Goal: Transaction & Acquisition: Purchase product/service

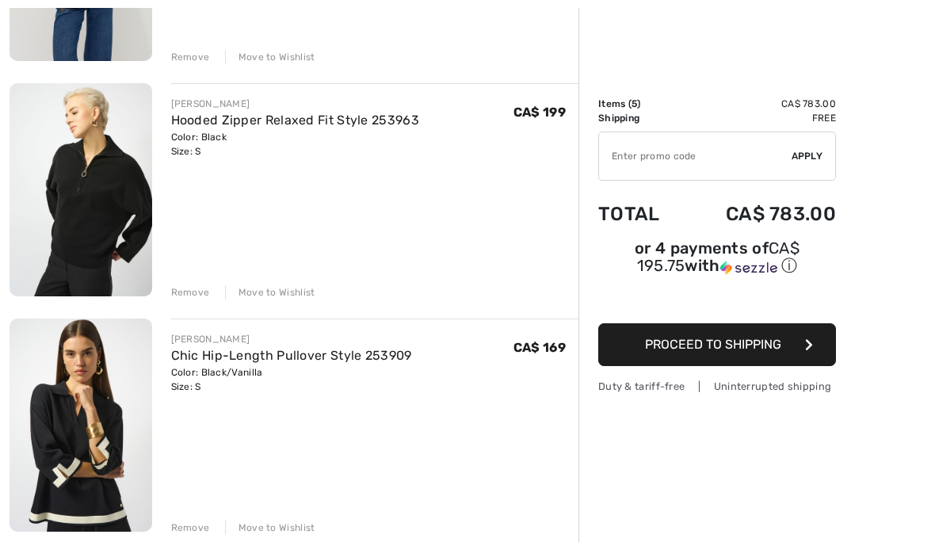
scroll to position [608, 0]
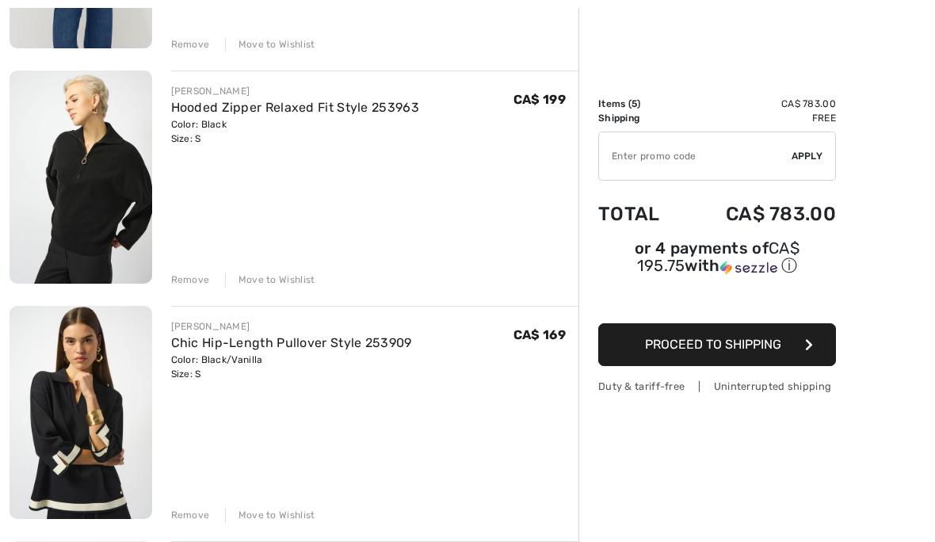
click at [193, 515] on div "Remove" at bounding box center [190, 515] width 39 height 14
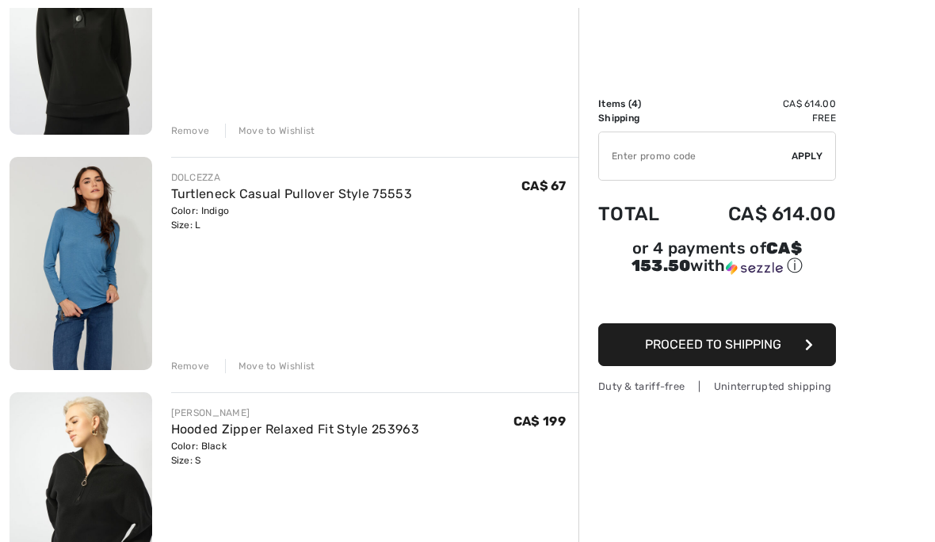
scroll to position [341, 0]
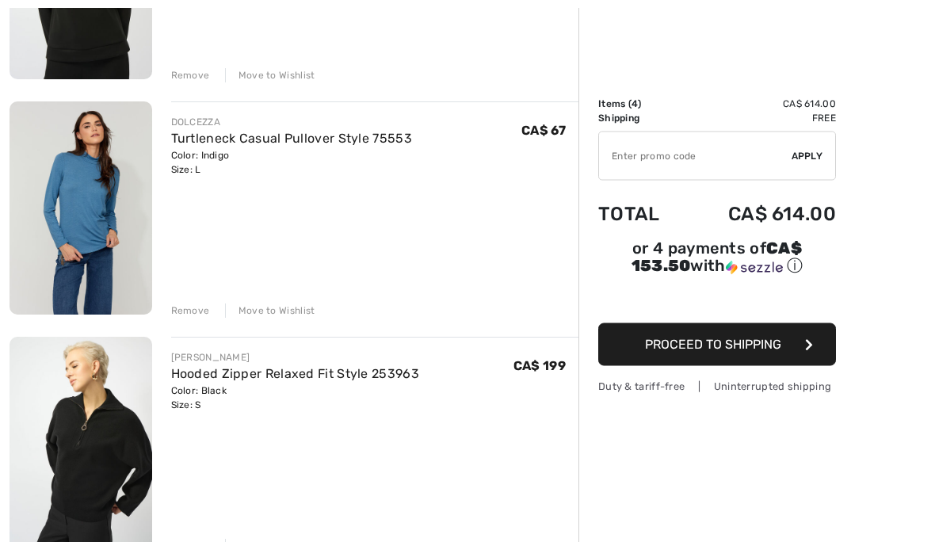
click at [199, 541] on div "Remove" at bounding box center [190, 547] width 39 height 14
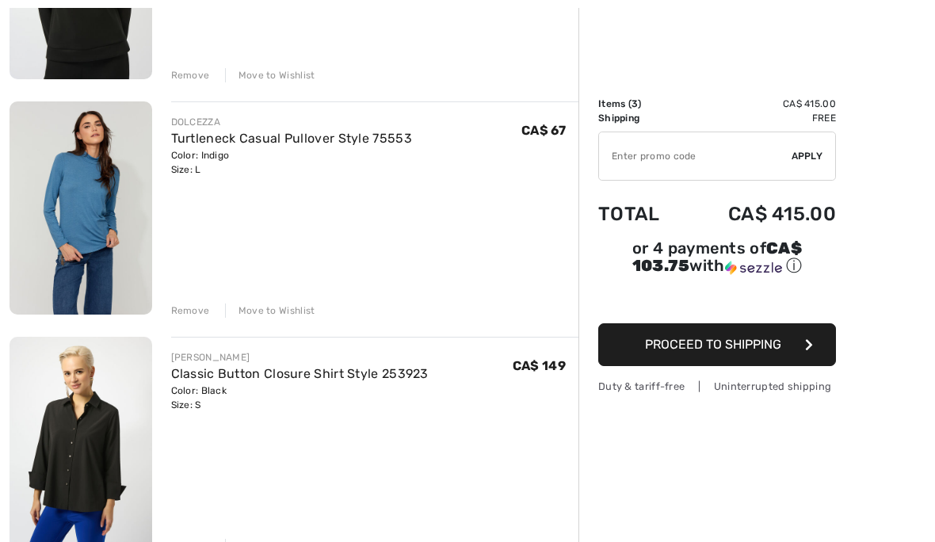
scroll to position [373, 0]
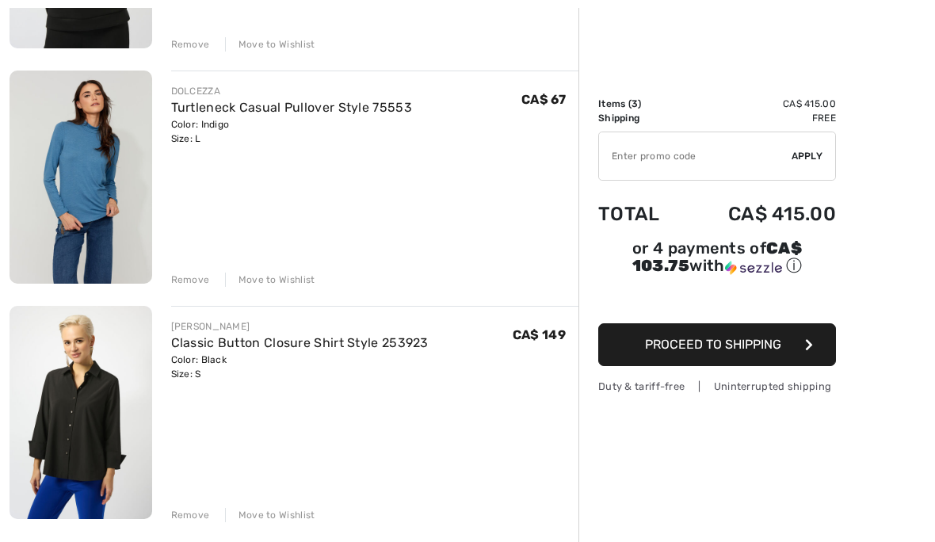
click at [186, 276] on div "Remove" at bounding box center [190, 280] width 39 height 14
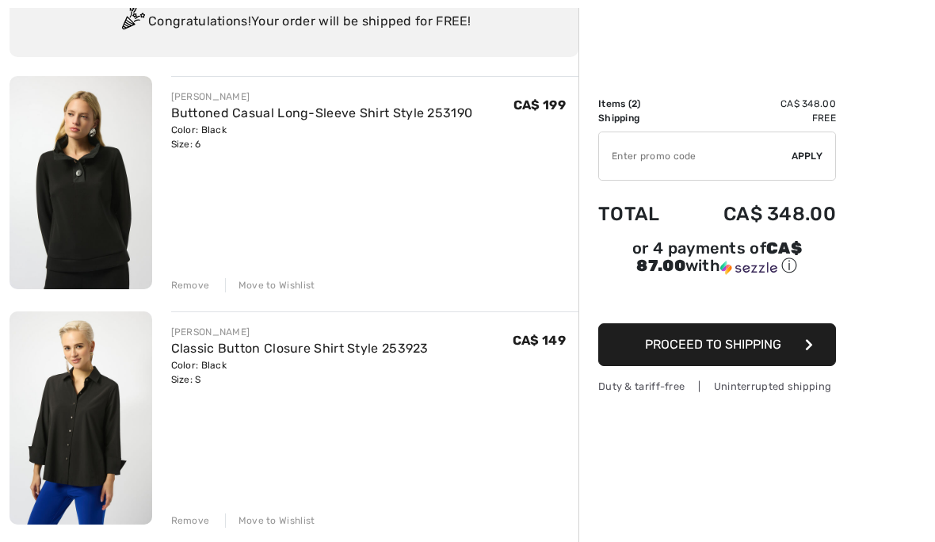
scroll to position [134, 0]
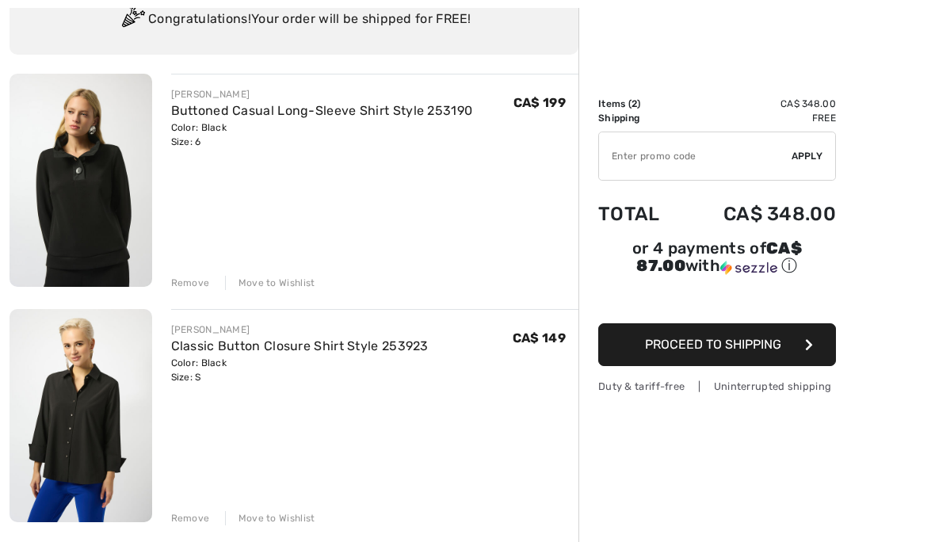
click at [790, 342] on button "Proceed to Shipping" at bounding box center [718, 344] width 238 height 43
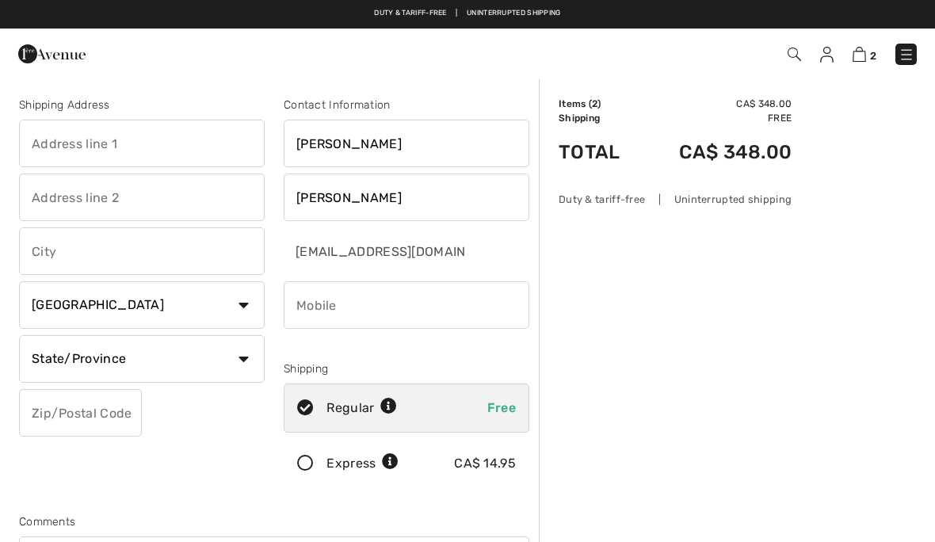
scroll to position [30, 0]
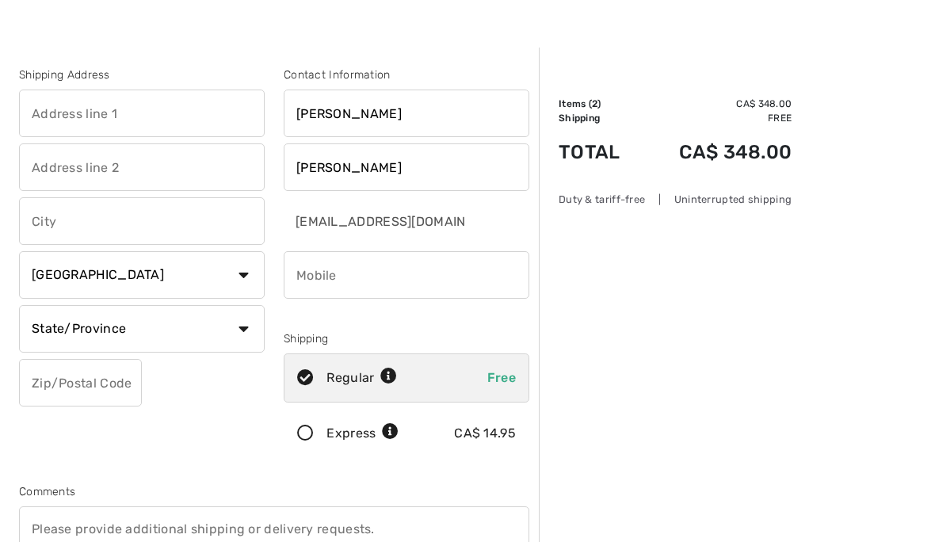
click at [37, 107] on input "text" at bounding box center [142, 114] width 246 height 48
type input "4900 Cartier Street"
type input "Unit 60"
type input "Vancouver"
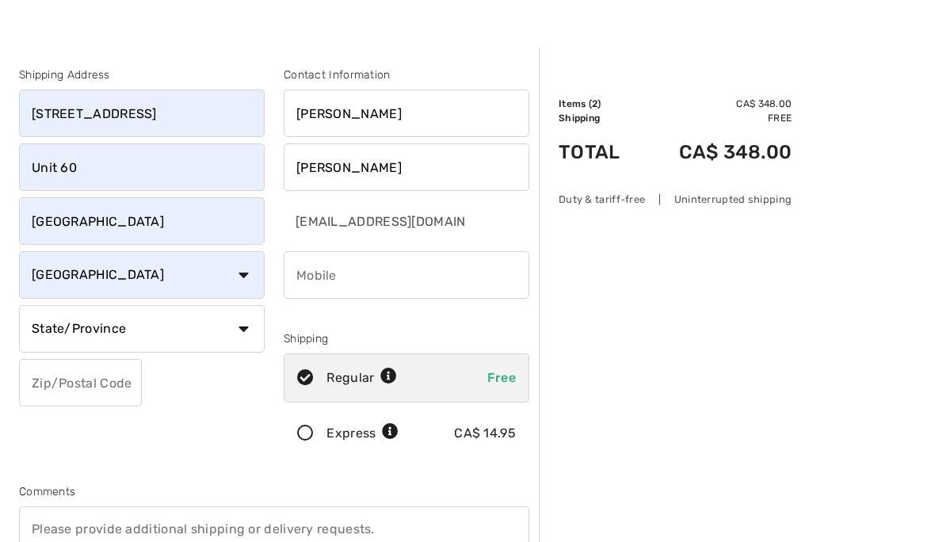
select select "BC"
type input "V6M4H2"
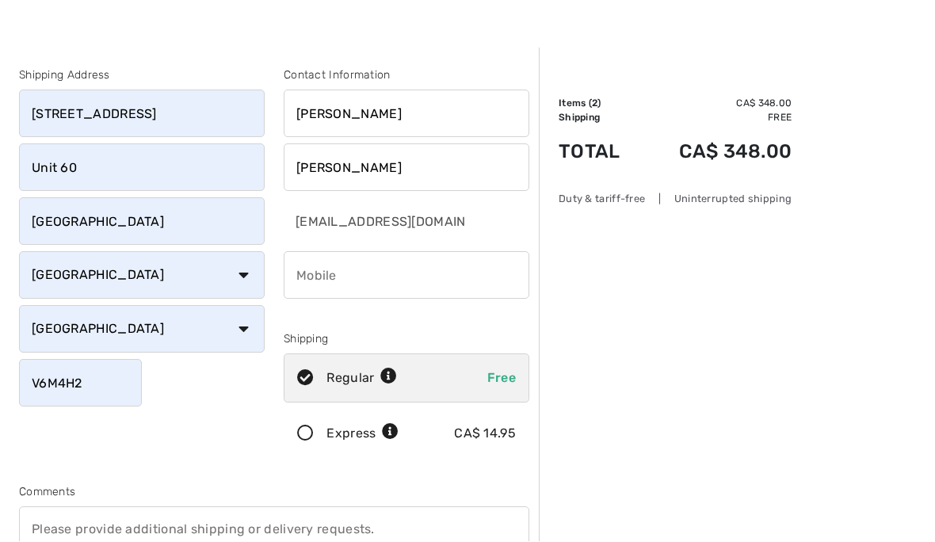
scroll to position [30, 0]
click at [312, 280] on input "phone" at bounding box center [407, 275] width 246 height 48
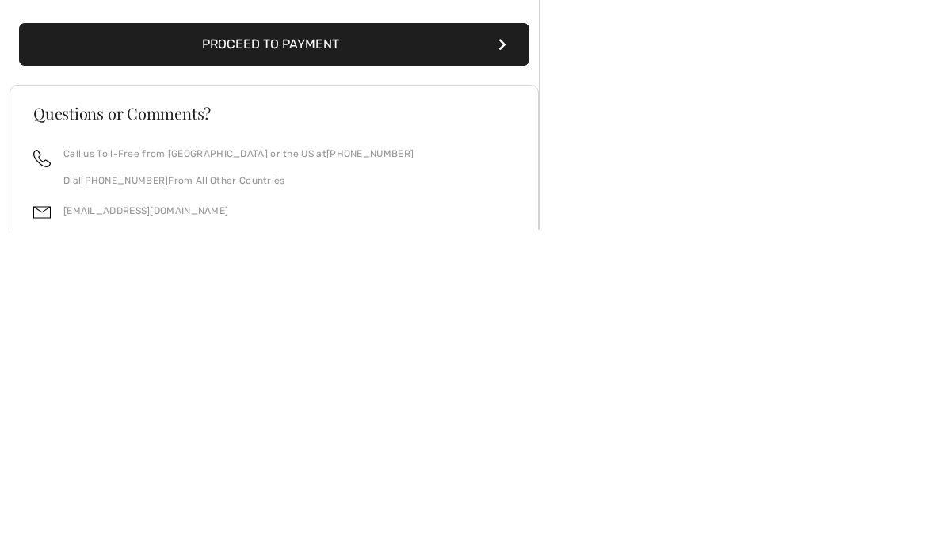
scroll to position [348, 0]
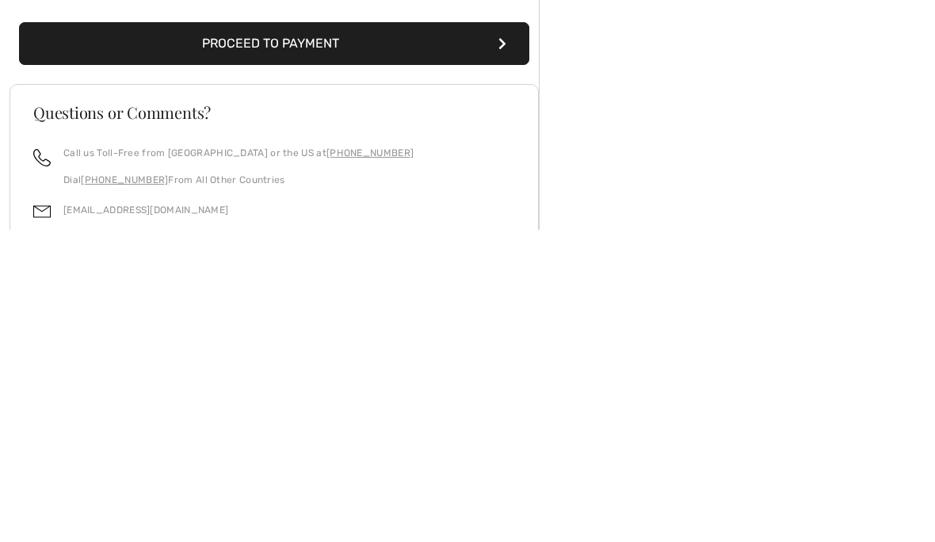
type input "6048805630"
click at [214, 335] on button "Proceed to Payment" at bounding box center [274, 356] width 511 height 43
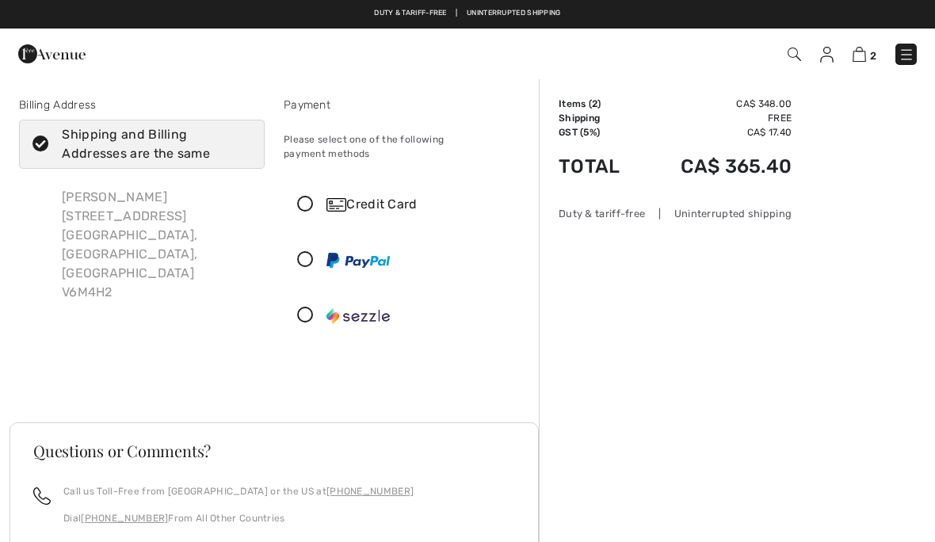
click at [312, 197] on icon at bounding box center [306, 205] width 42 height 17
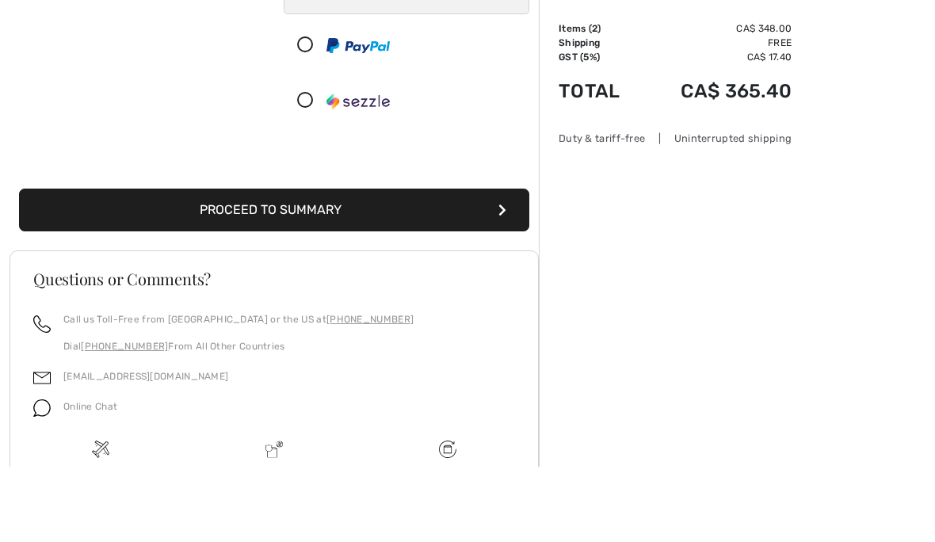
scroll to position [351, 0]
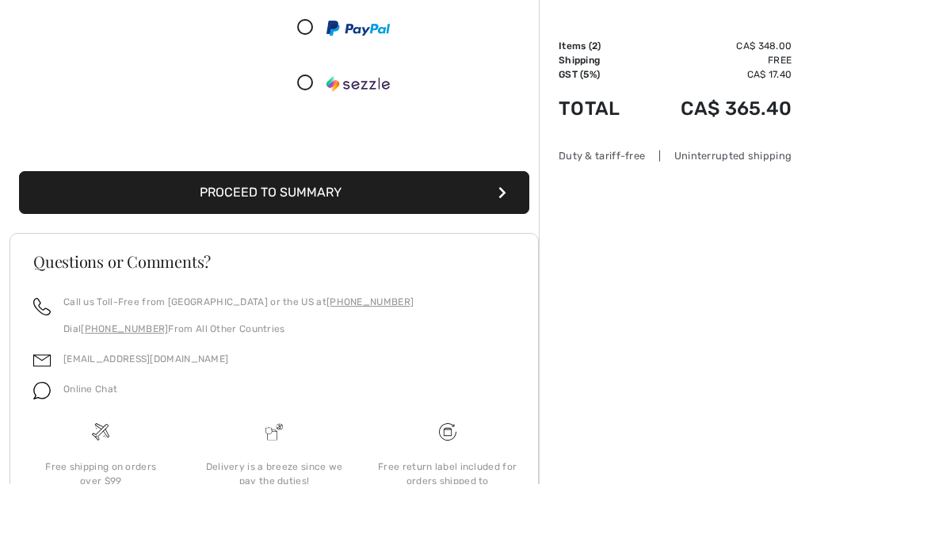
click at [212, 230] on button "Proceed to Summary" at bounding box center [274, 251] width 511 height 43
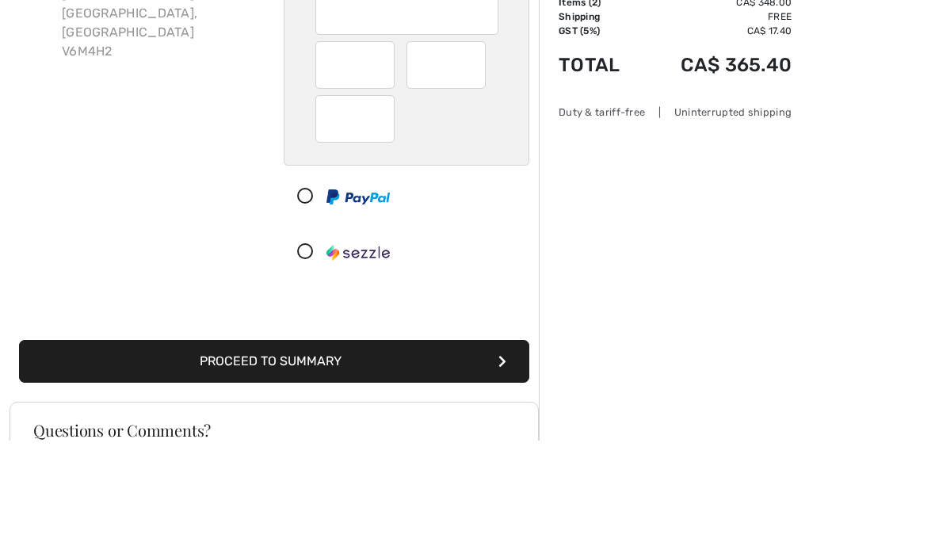
scroll to position [153, 0]
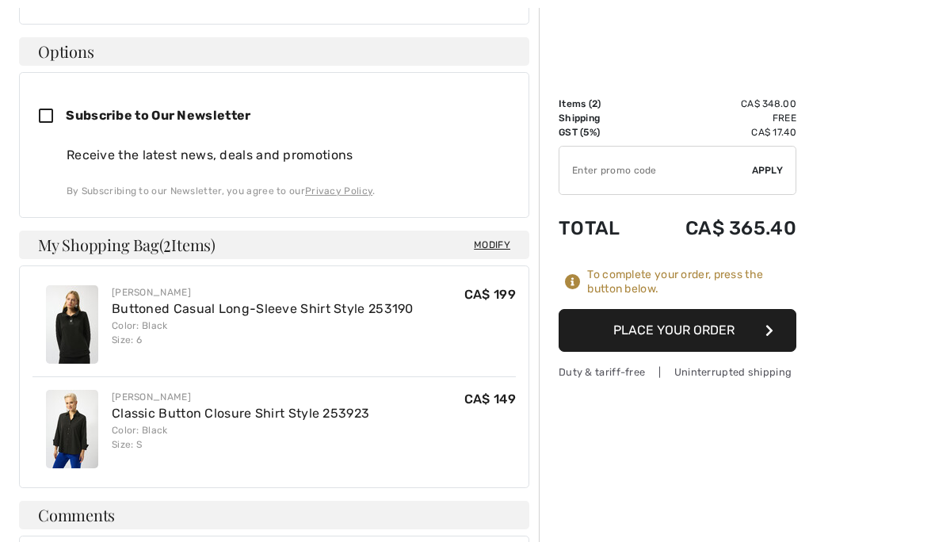
scroll to position [686, 0]
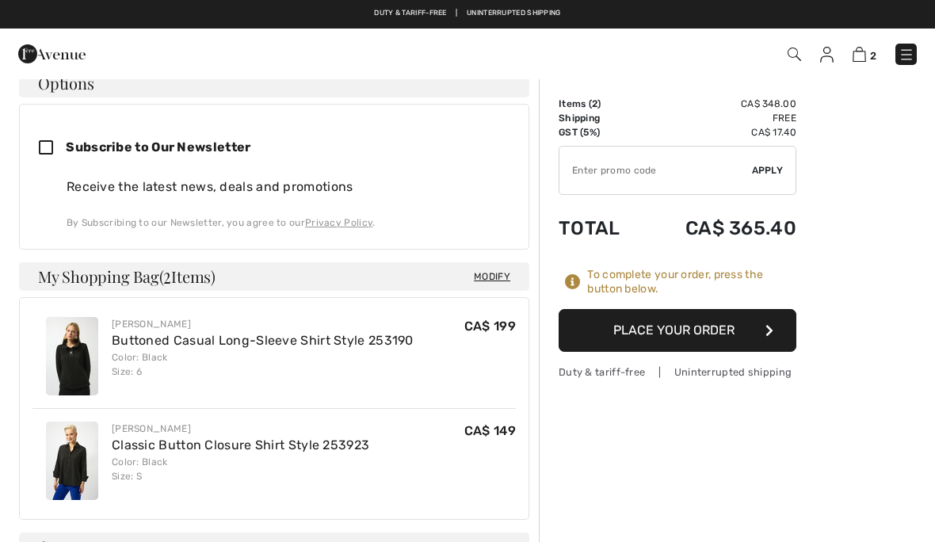
click at [763, 317] on button "Place Your Order" at bounding box center [678, 330] width 238 height 43
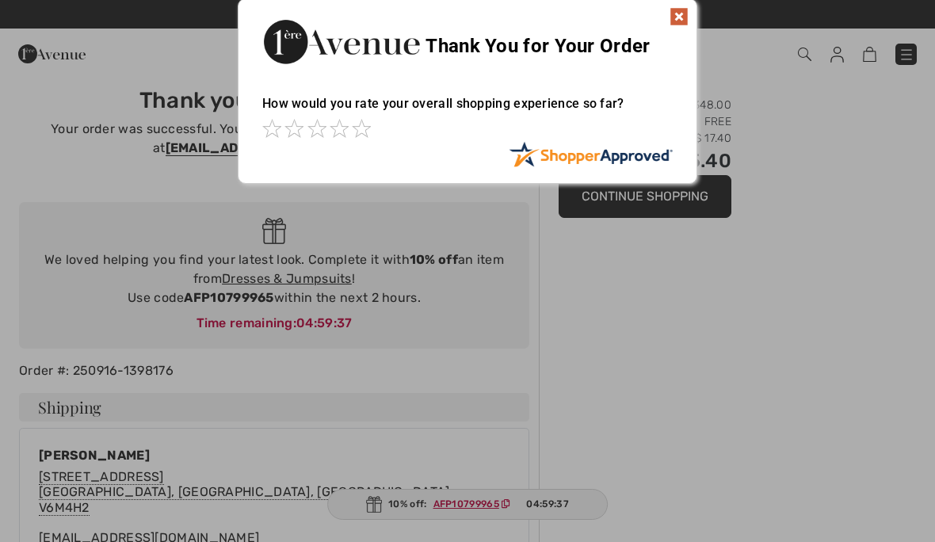
scroll to position [3, 0]
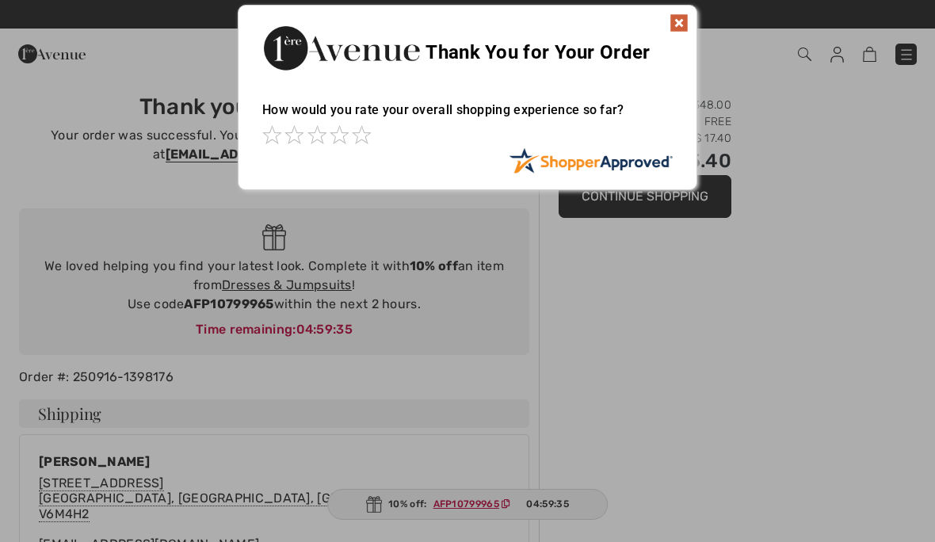
click at [680, 30] on img at bounding box center [679, 22] width 19 height 19
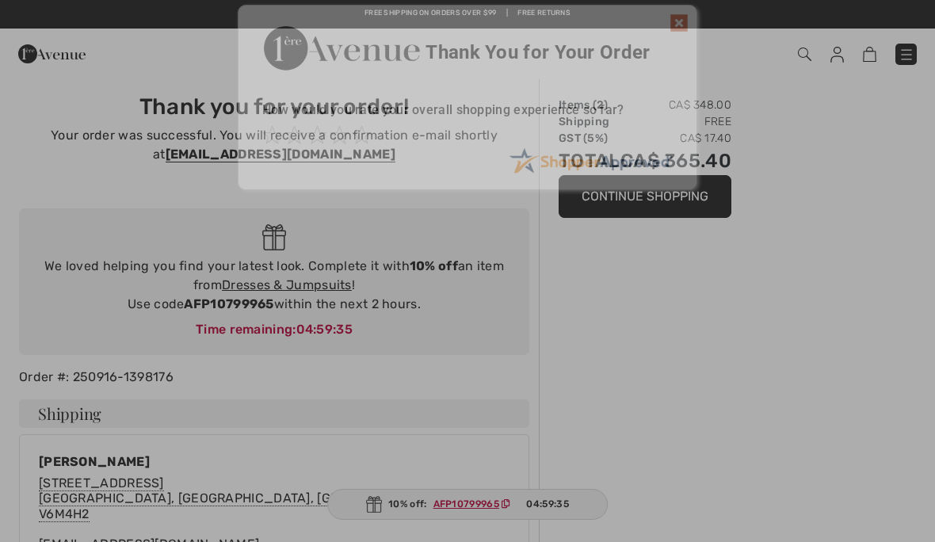
click at [687, 21] on div "Free shipping on orders over $99 | Free Returns" at bounding box center [467, 21] width 935 height 27
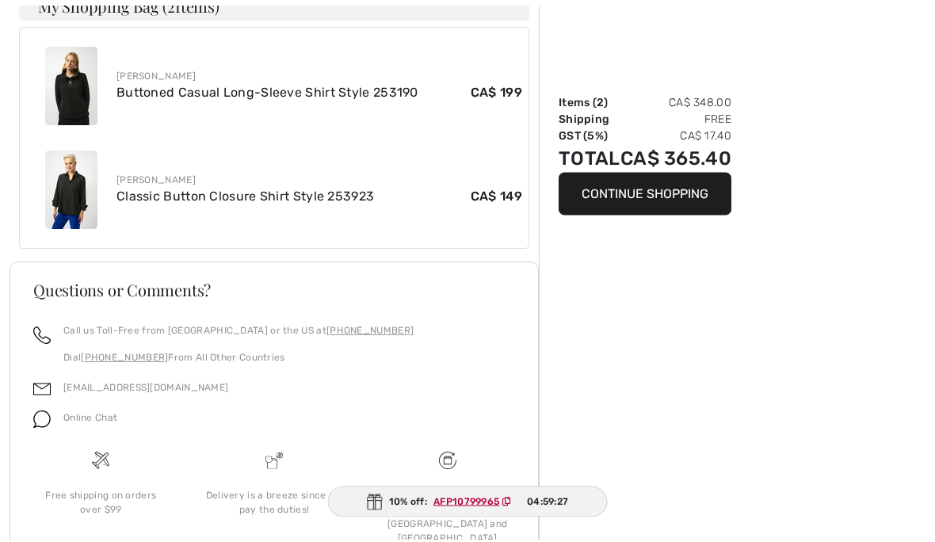
scroll to position [878, 0]
